Goal: Task Accomplishment & Management: Manage account settings

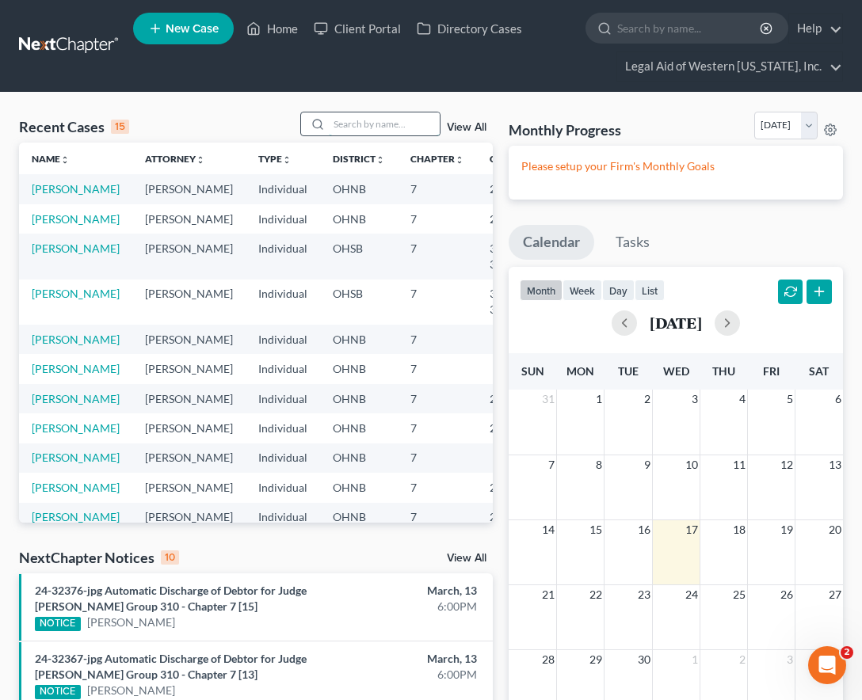
click at [368, 127] on input "search" at bounding box center [384, 123] width 111 height 23
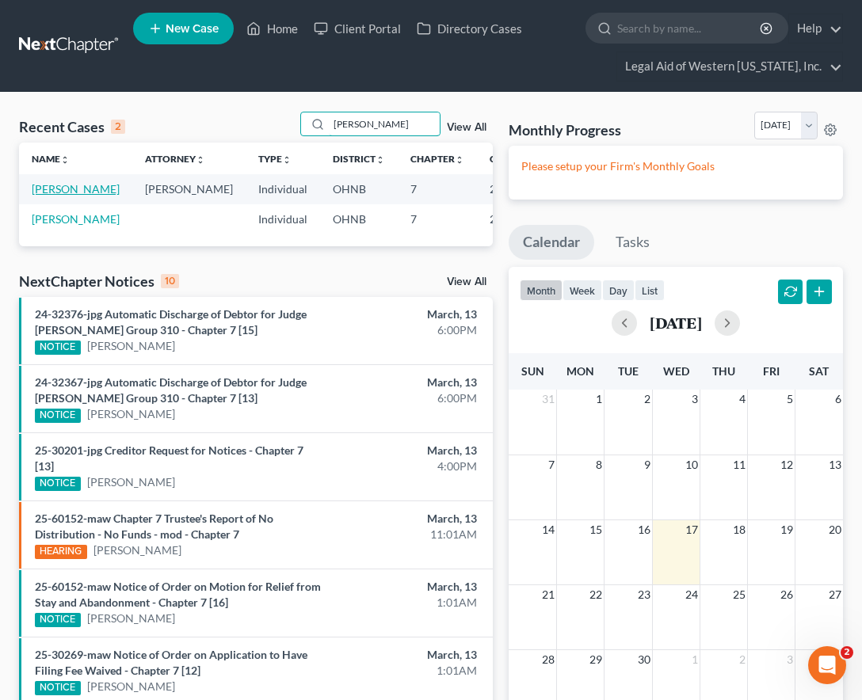
type input "[PERSON_NAME]"
click at [51, 186] on link "[PERSON_NAME]" at bounding box center [76, 188] width 88 height 13
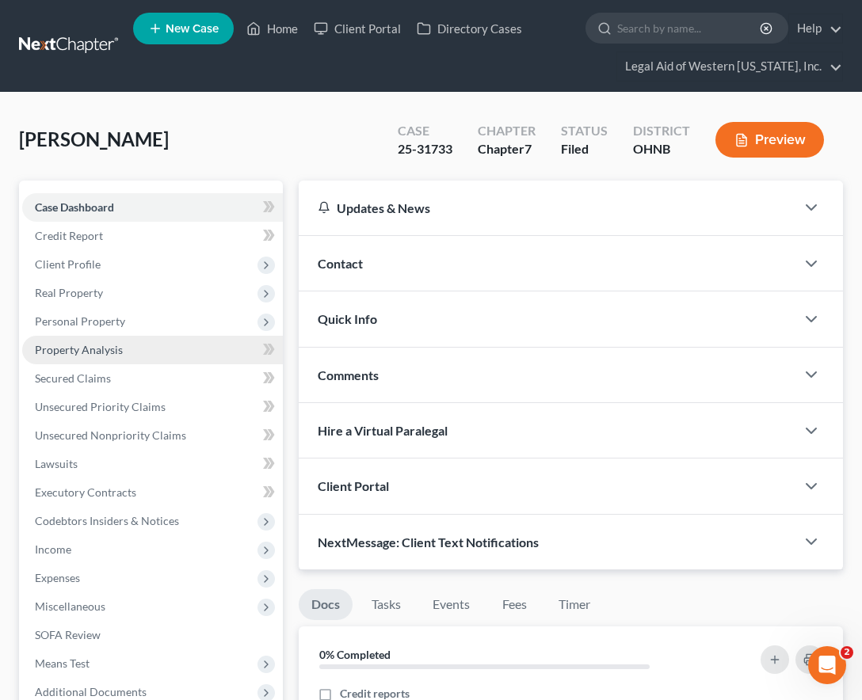
click at [94, 351] on span "Property Analysis" at bounding box center [79, 349] width 88 height 13
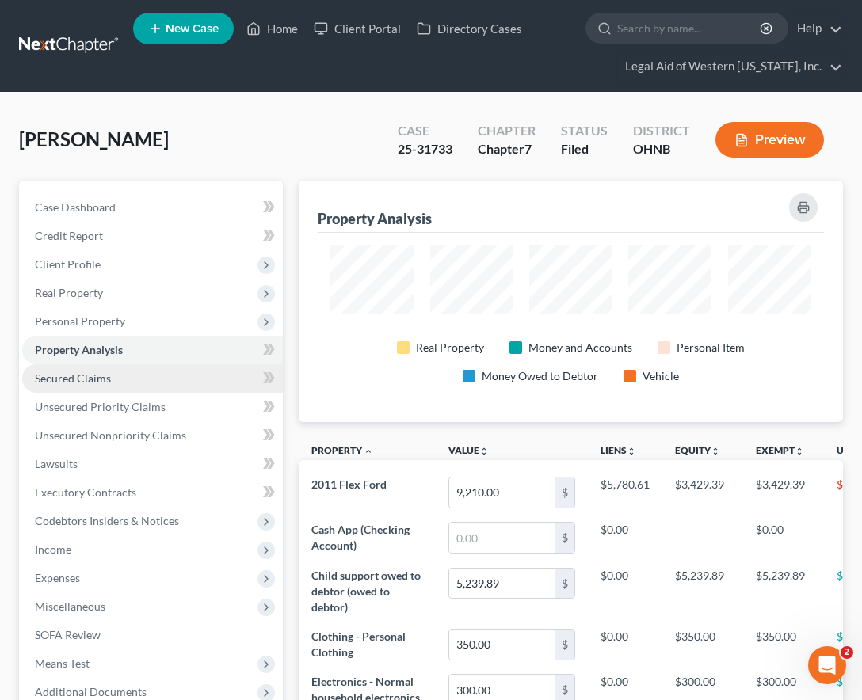
scroll to position [242, 543]
click at [97, 372] on span "Secured Claims" at bounding box center [73, 377] width 76 height 13
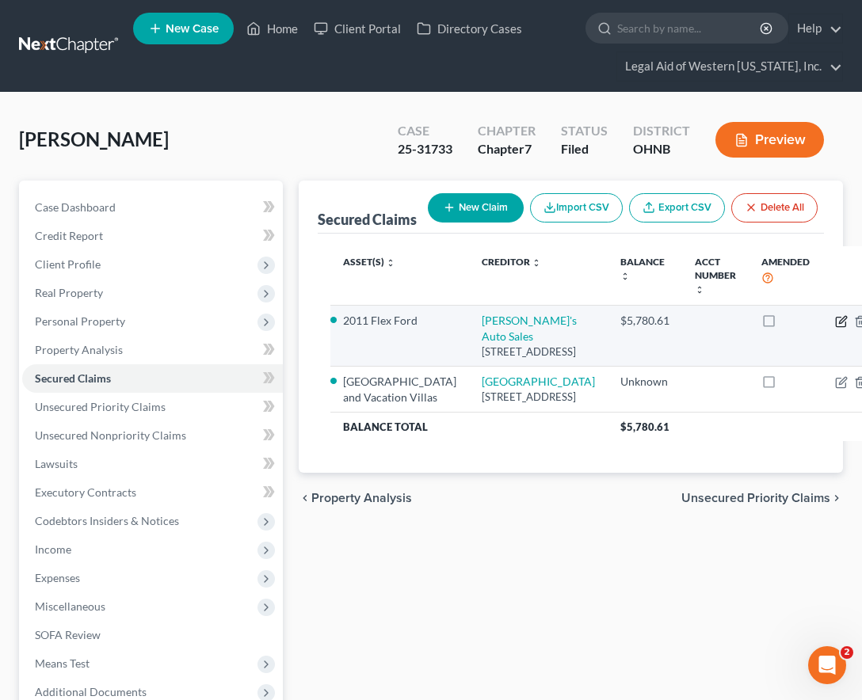
click at [835, 320] on icon "button" at bounding box center [841, 321] width 13 height 13
select select "36"
select select "2"
select select "0"
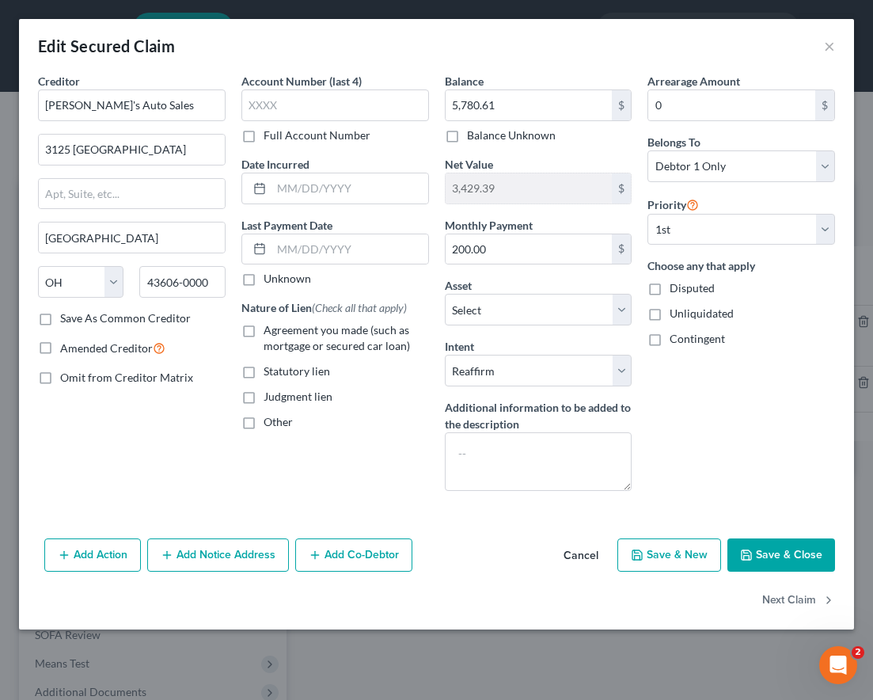
click at [582, 552] on button "Cancel" at bounding box center [581, 556] width 60 height 32
